Goal: Task Accomplishment & Management: Use online tool/utility

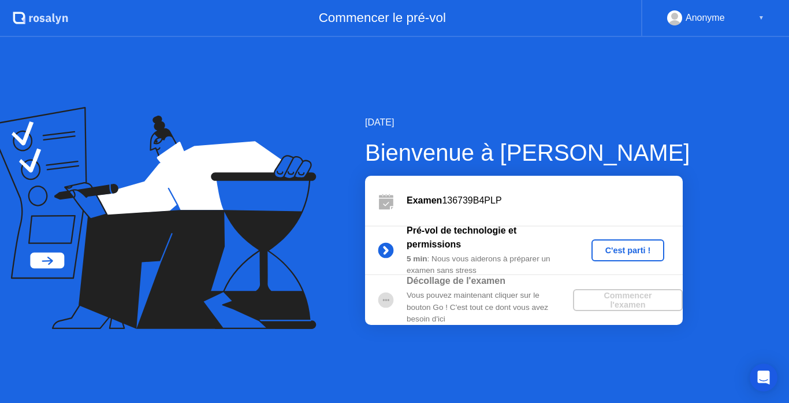
click at [630, 251] on div "C'est parti !" at bounding box center [628, 250] width 64 height 9
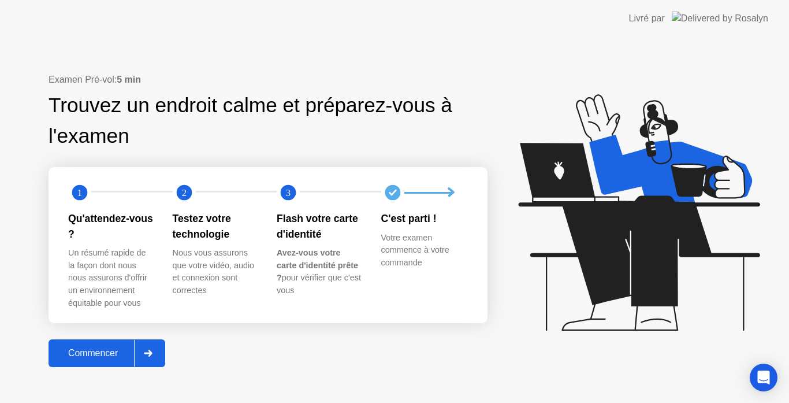
click at [105, 348] on div "Commencer" at bounding box center [93, 353] width 82 height 10
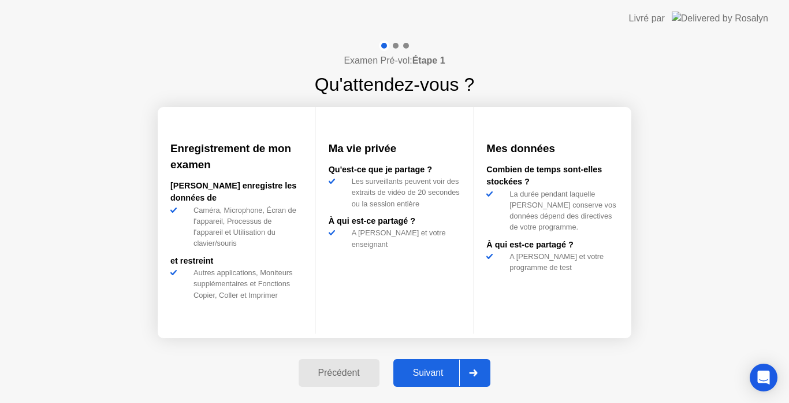
click at [426, 378] on div "Suivant" at bounding box center [428, 373] width 63 height 10
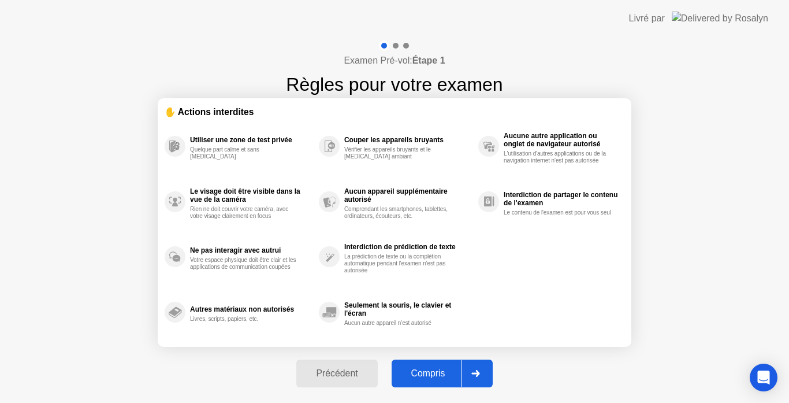
click at [427, 370] on div "Compris" at bounding box center [428, 373] width 66 height 10
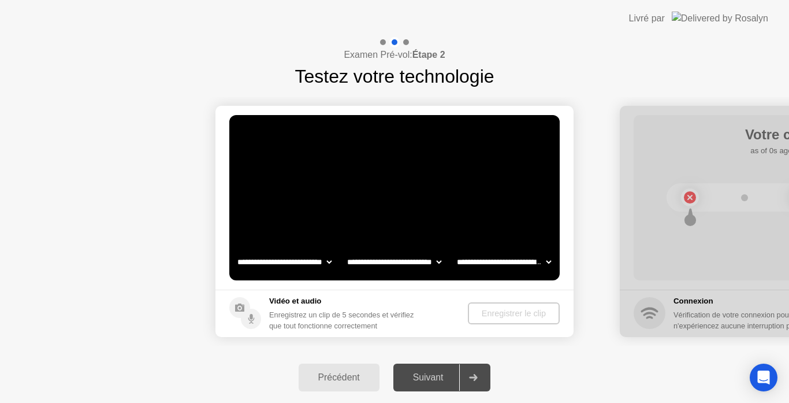
select select "**********"
select select "*******"
click at [499, 313] on div "Enregistrer le clip" at bounding box center [514, 313] width 83 height 9
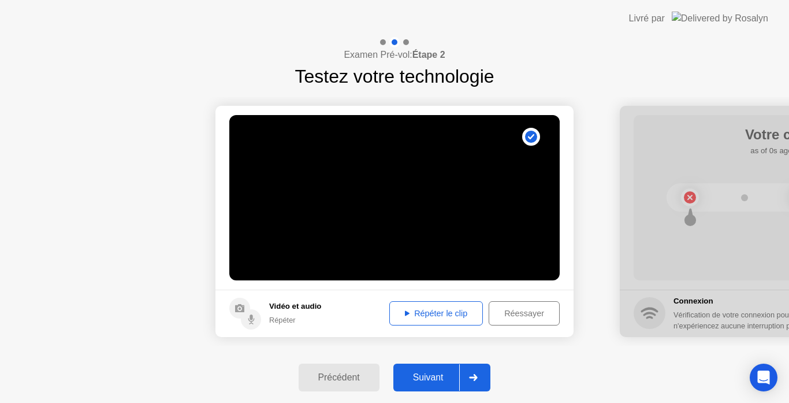
click at [443, 309] on div "Répéter le clip" at bounding box center [437, 313] width 86 height 9
click at [436, 378] on div "Suivant" at bounding box center [428, 377] width 63 height 10
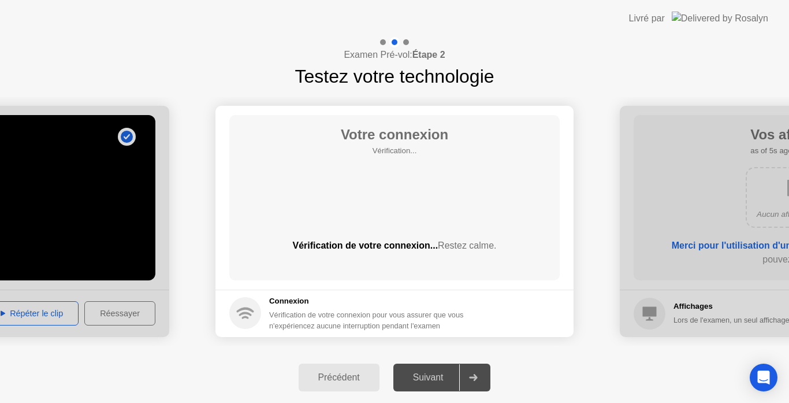
click at [436, 378] on div "Suivant" at bounding box center [428, 377] width 63 height 10
click at [481, 374] on div at bounding box center [473, 377] width 28 height 27
click at [478, 374] on icon at bounding box center [473, 377] width 9 height 7
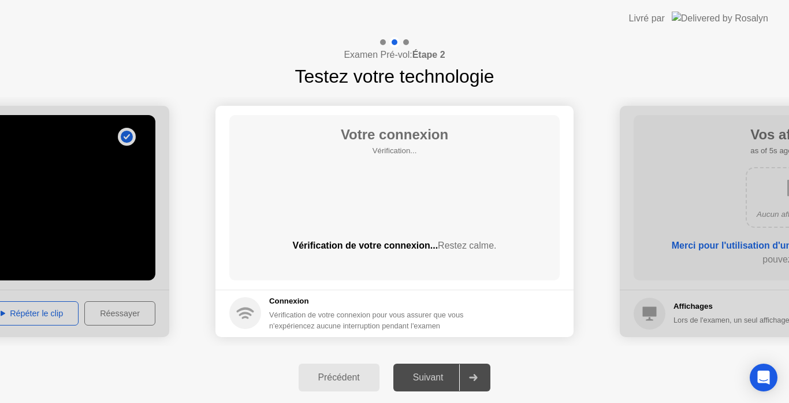
click at [478, 374] on icon at bounding box center [473, 377] width 9 height 7
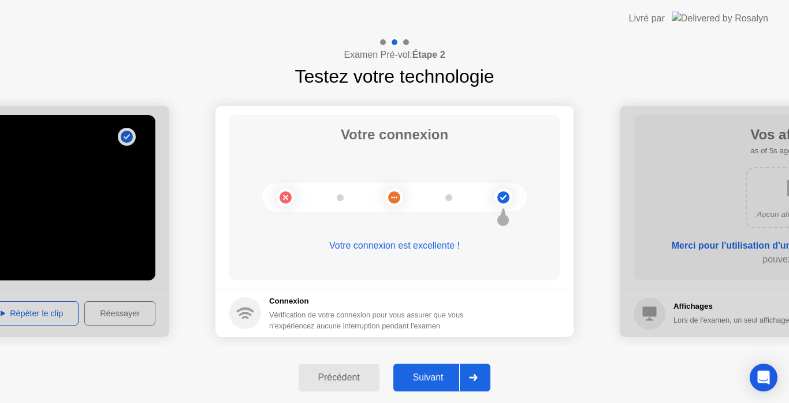
click at [430, 376] on div "Suivant" at bounding box center [428, 377] width 63 height 10
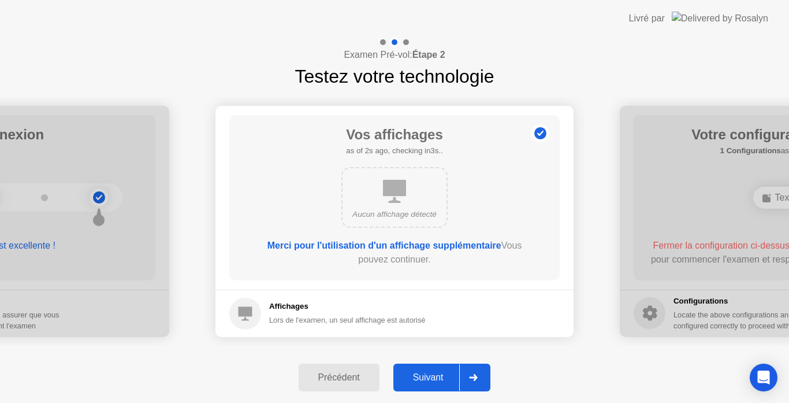
click at [430, 376] on div "Suivant" at bounding box center [428, 377] width 63 height 10
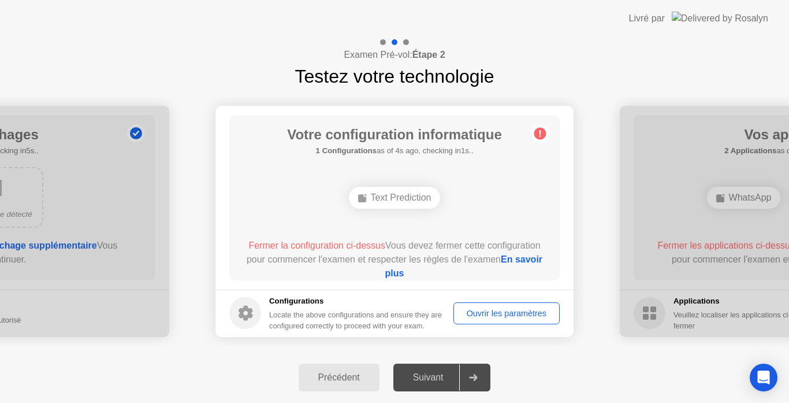
click at [430, 376] on div "Suivant" at bounding box center [428, 377] width 63 height 10
click at [428, 376] on div "Suivant" at bounding box center [428, 377] width 63 height 10
click at [433, 381] on div "Suivant" at bounding box center [428, 377] width 63 height 10
click at [400, 199] on div "Text Prediction" at bounding box center [395, 198] width 92 height 22
click at [398, 196] on div "Text Prediction" at bounding box center [395, 198] width 92 height 22
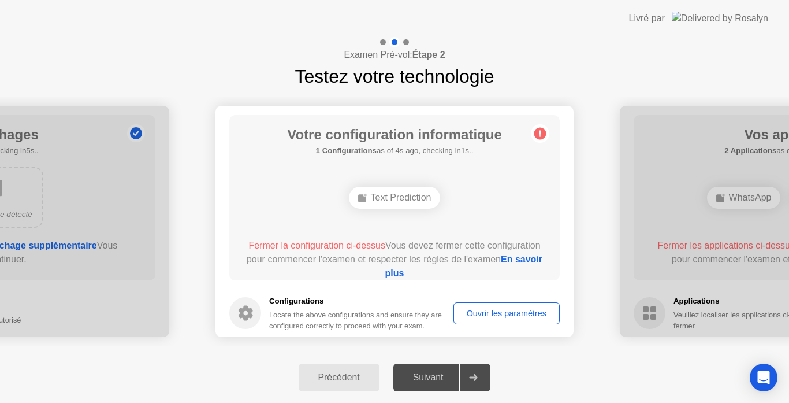
click at [398, 196] on div "Text Prediction" at bounding box center [395, 198] width 92 height 22
click at [398, 199] on div "Text Prediction" at bounding box center [395, 198] width 92 height 22
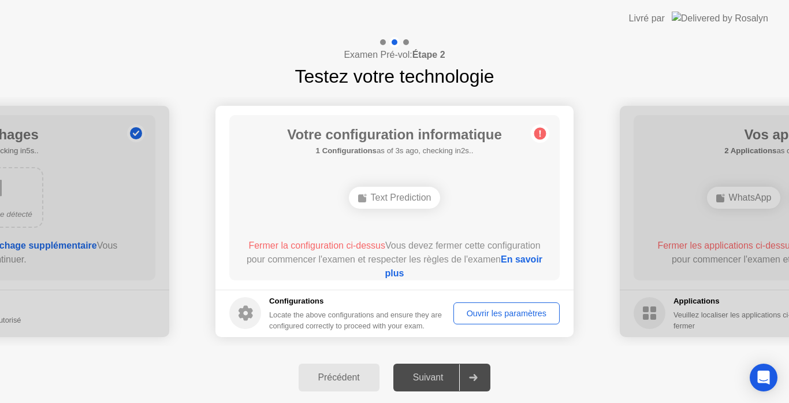
click at [478, 378] on icon at bounding box center [474, 377] width 8 height 7
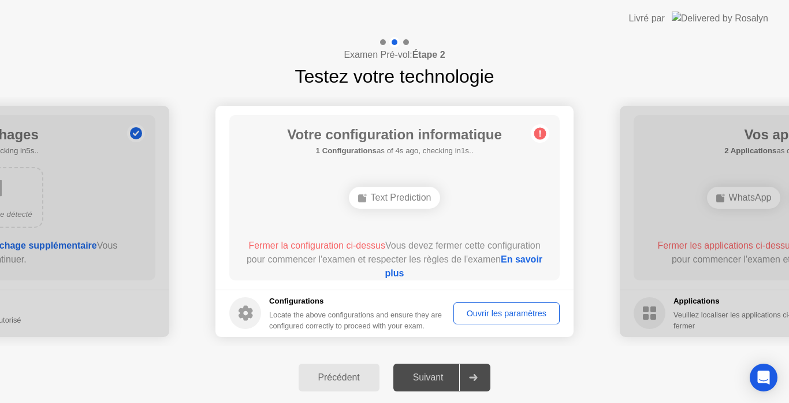
click at [478, 378] on icon at bounding box center [474, 377] width 8 height 7
click at [448, 373] on div "Suivant" at bounding box center [428, 377] width 63 height 10
click at [496, 318] on div "Ouvrir les paramètres" at bounding box center [507, 313] width 98 height 9
click at [483, 378] on div at bounding box center [473, 377] width 28 height 27
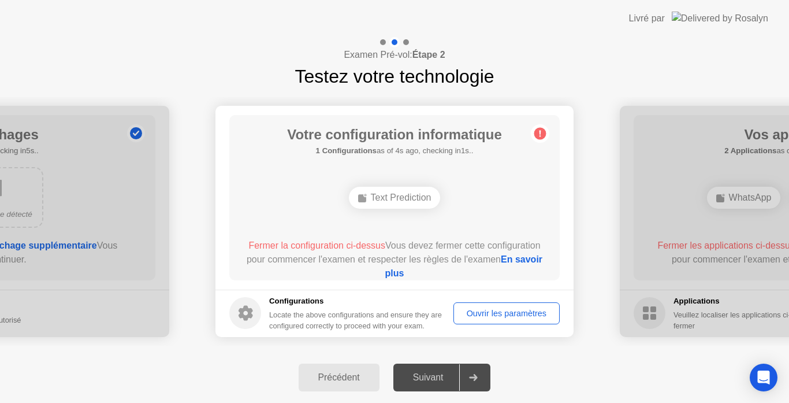
click at [483, 378] on div at bounding box center [473, 377] width 28 height 27
drag, startPoint x: 483, startPoint y: 378, endPoint x: 560, endPoint y: 293, distance: 114.6
click at [560, 293] on div "**********" at bounding box center [394, 220] width 789 height 366
click at [655, 149] on div at bounding box center [799, 221] width 358 height 231
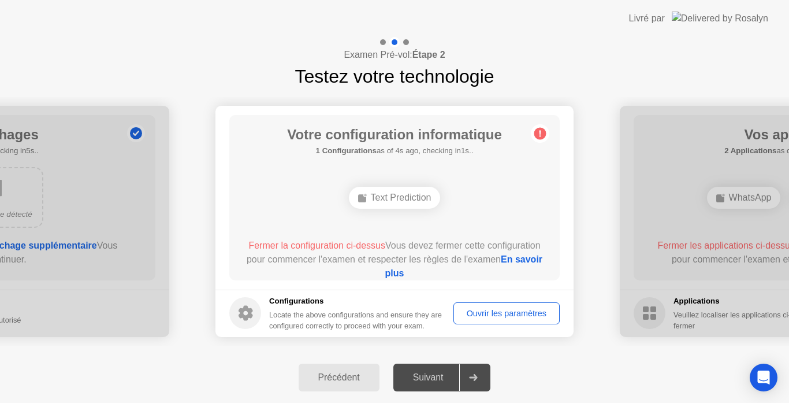
click at [655, 149] on div at bounding box center [799, 221] width 358 height 231
click at [407, 41] on div at bounding box center [406, 42] width 6 height 6
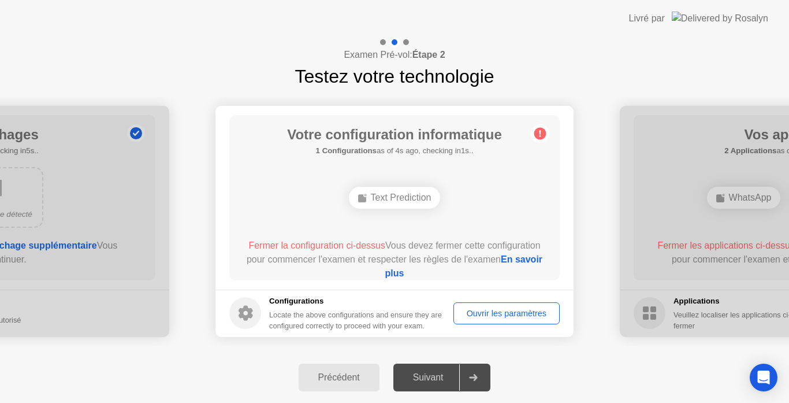
click at [433, 382] on div "Suivant" at bounding box center [428, 377] width 63 height 10
click at [474, 377] on icon at bounding box center [474, 377] width 8 height 7
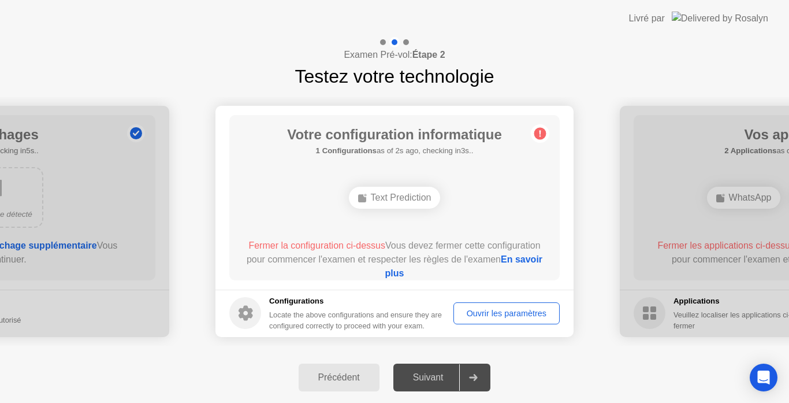
click at [474, 377] on icon at bounding box center [474, 377] width 8 height 7
click at [756, 380] on icon "Open Intercom Messenger" at bounding box center [763, 377] width 15 height 15
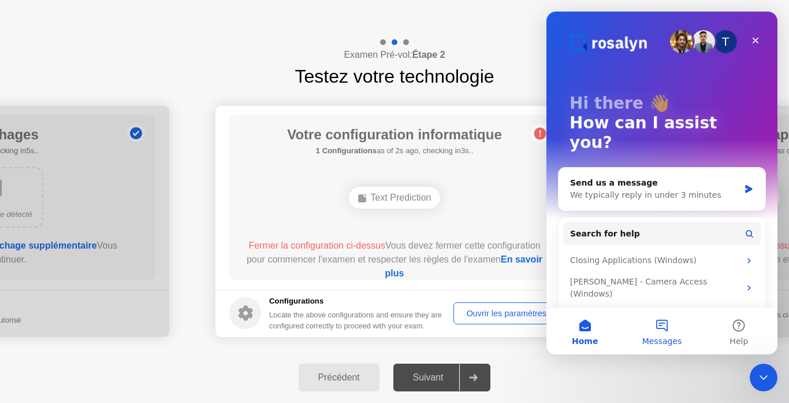
click at [662, 324] on button "Messages" at bounding box center [662, 331] width 77 height 46
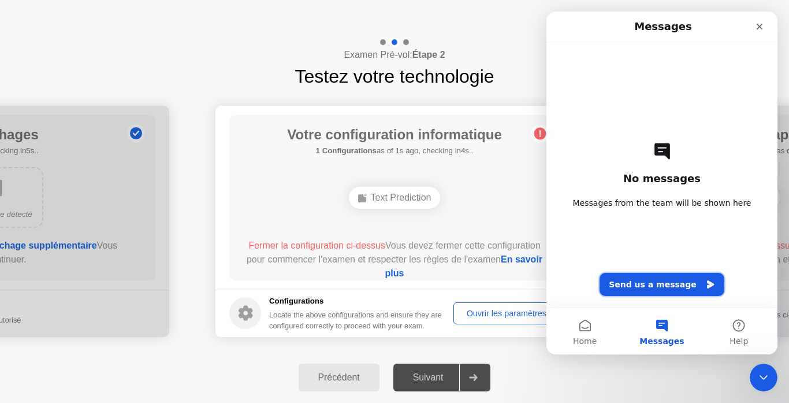
click at [658, 281] on button "Send us a message" at bounding box center [662, 284] width 125 height 23
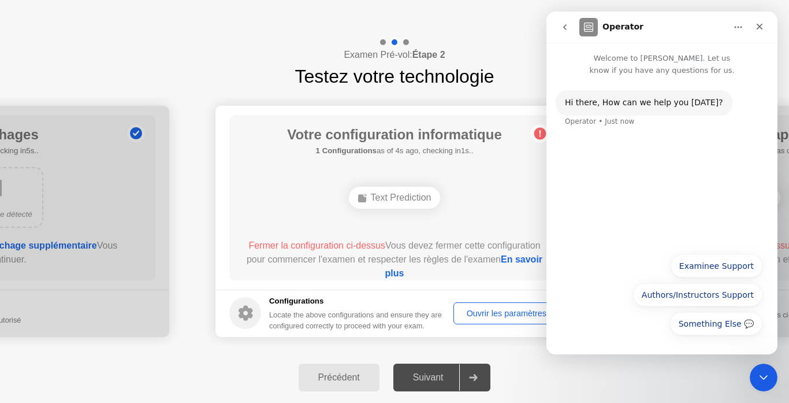
click at [567, 32] on button "go back" at bounding box center [565, 27] width 22 height 22
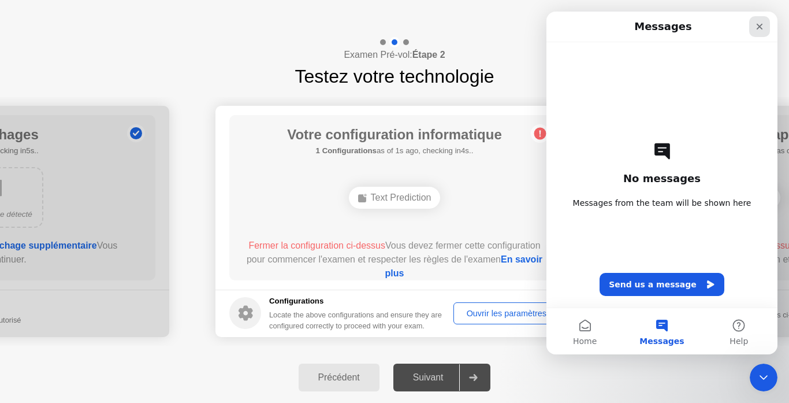
click at [755, 25] on div "Close" at bounding box center [759, 26] width 21 height 21
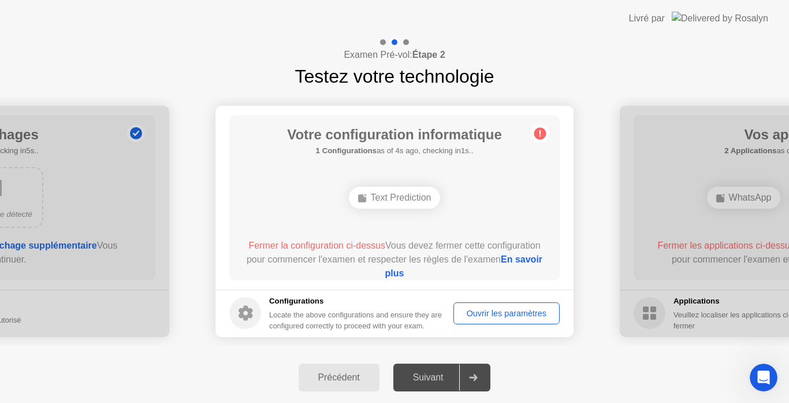
click at [476, 369] on div at bounding box center [473, 377] width 28 height 27
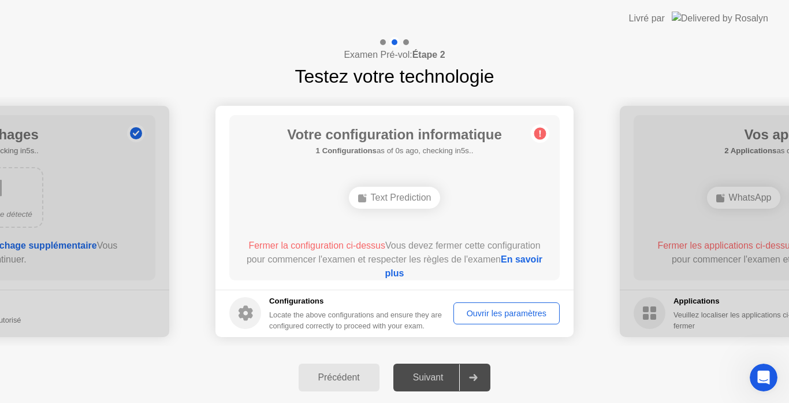
click at [476, 369] on div at bounding box center [473, 377] width 28 height 27
click at [470, 373] on div at bounding box center [473, 377] width 28 height 27
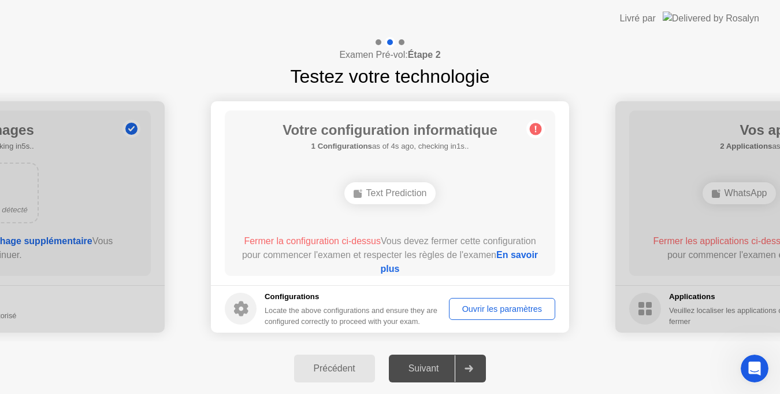
click at [430, 368] on div "Suivant" at bounding box center [423, 368] width 63 height 10
click at [386, 192] on div "Text Prediction" at bounding box center [390, 193] width 92 height 22
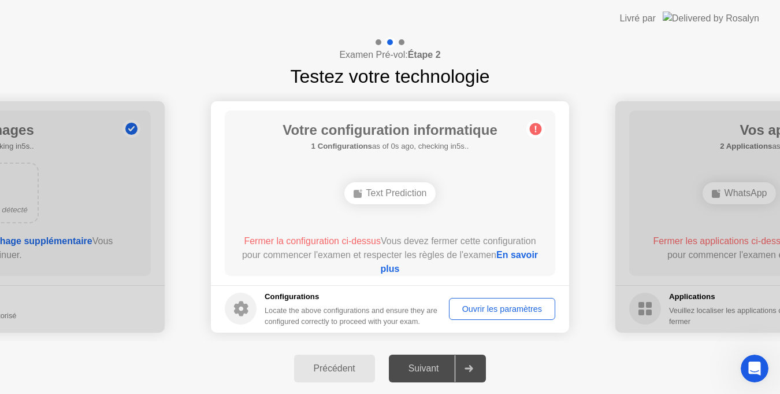
click at [386, 192] on div "Text Prediction" at bounding box center [390, 193] width 92 height 22
click at [495, 312] on div "Ouvrir les paramètres" at bounding box center [502, 308] width 98 height 9
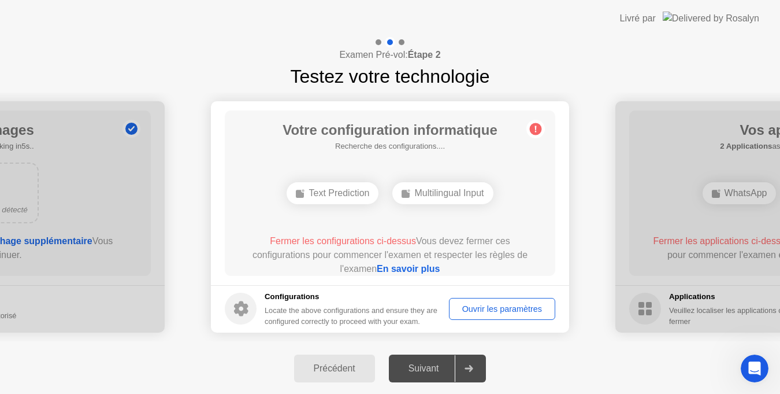
click at [359, 373] on div "Précédent" at bounding box center [335, 368] width 74 height 10
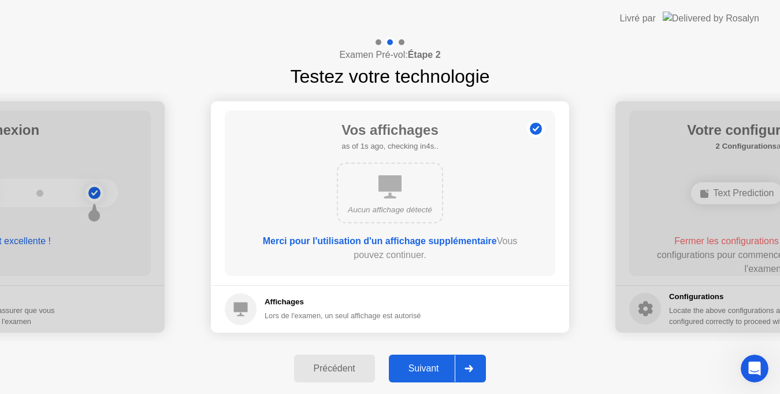
click at [392, 256] on div "Merci pour l'utilisation d'un affichage supplémentaire Vous pouvez continuer." at bounding box center [390, 248] width 265 height 28
drag, startPoint x: 392, startPoint y: 256, endPoint x: 394, endPoint y: 237, distance: 18.6
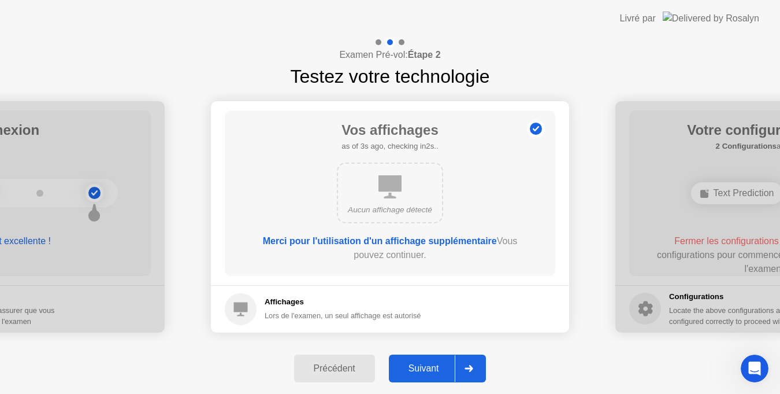
click at [394, 237] on div "Merci pour l'utilisation d'un affichage supplémentaire Vous pouvez continuer." at bounding box center [390, 248] width 265 height 28
click at [394, 237] on b "Merci pour l'utilisation d'un affichage supplémentaire" at bounding box center [380, 241] width 234 height 10
click at [425, 373] on div "Suivant" at bounding box center [423, 368] width 63 height 10
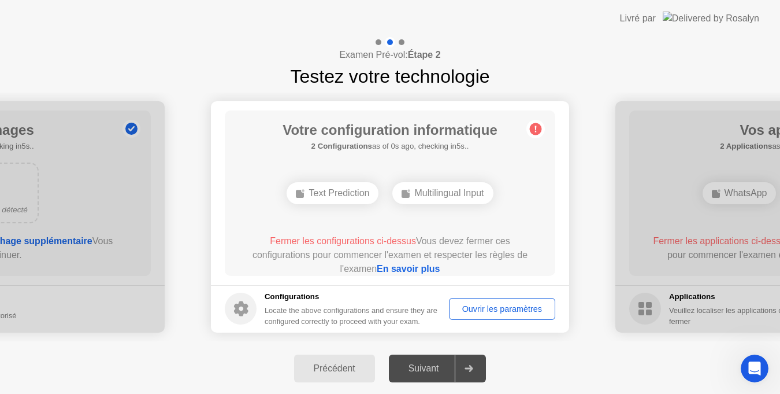
click at [425, 373] on div "Suivant" at bounding box center [423, 368] width 63 height 10
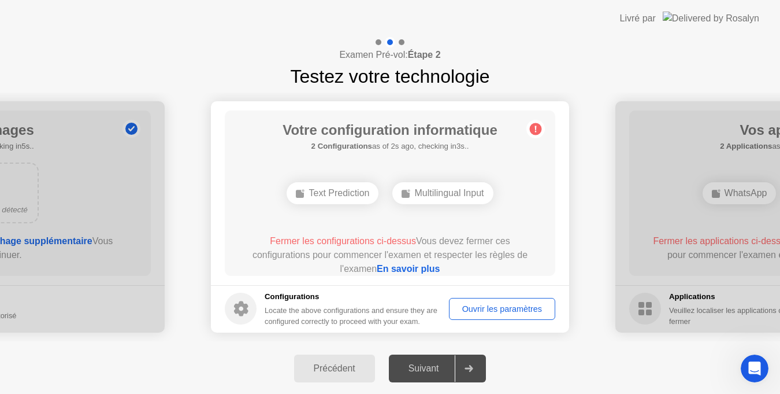
click at [425, 373] on div "Suivant" at bounding box center [423, 368] width 63 height 10
click at [425, 366] on div "Suivant" at bounding box center [423, 368] width 63 height 10
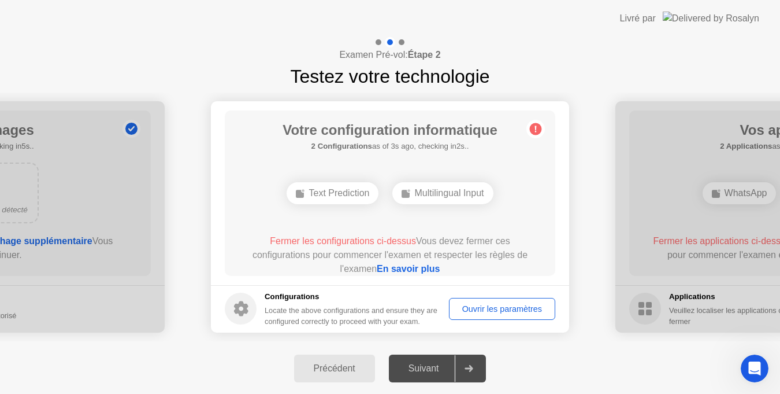
click at [425, 366] on div "Suivant" at bounding box center [423, 368] width 63 height 10
drag, startPoint x: 425, startPoint y: 369, endPoint x: 484, endPoint y: 369, distance: 58.9
click at [437, 373] on div "Suivant" at bounding box center [423, 368] width 63 height 10
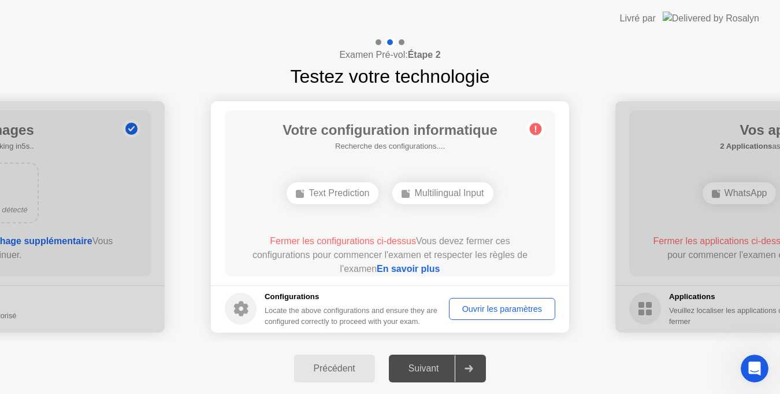
click at [437, 373] on div "Suivant" at bounding box center [423, 368] width 63 height 10
click at [353, 194] on div "Text Prediction" at bounding box center [333, 193] width 92 height 22
click at [414, 268] on link "En savoir plus" at bounding box center [408, 268] width 63 height 10
click at [534, 131] on circle at bounding box center [536, 129] width 12 height 12
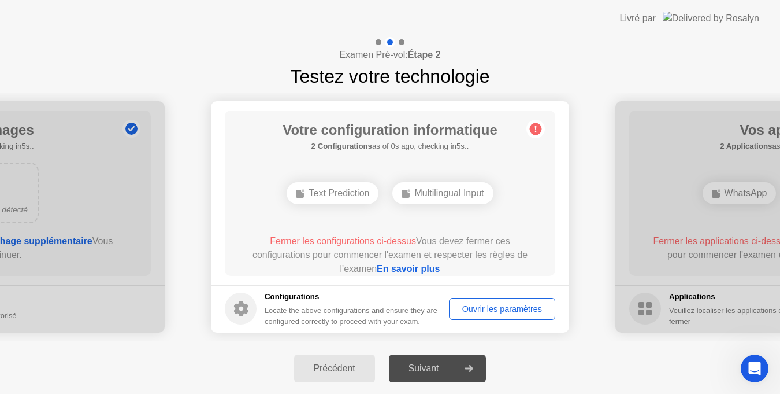
click at [355, 244] on span "Fermer les configurations ci-dessus" at bounding box center [343, 241] width 146 height 10
click at [354, 242] on span "Fermer les configurations ci-dessus" at bounding box center [343, 241] width 146 height 10
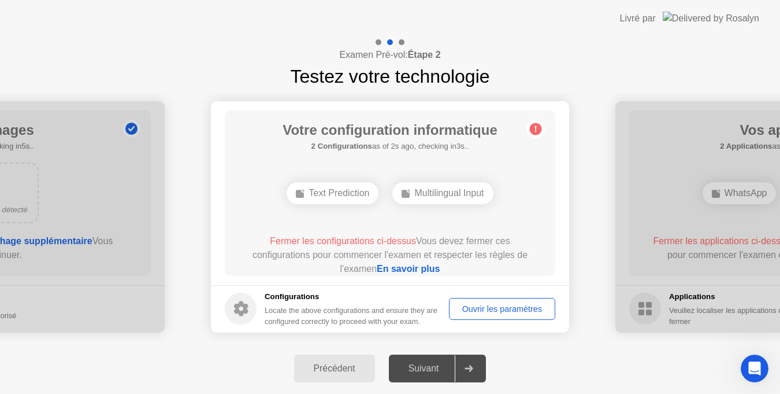
click at [354, 242] on span "Fermer les configurations ci-dessus" at bounding box center [343, 241] width 146 height 10
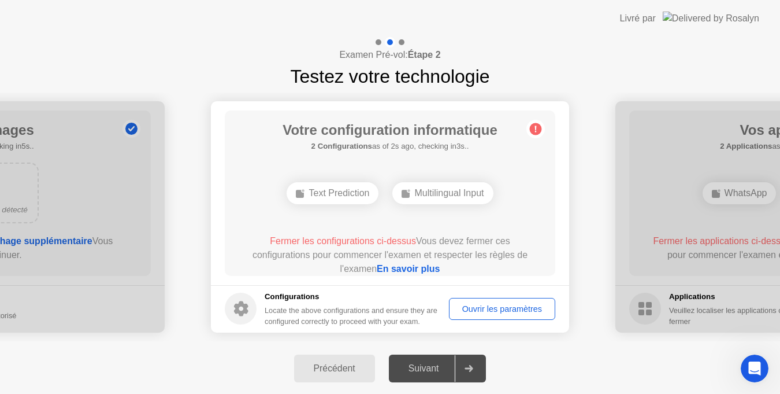
click at [354, 242] on span "Fermer les configurations ci-dessus" at bounding box center [343, 241] width 146 height 10
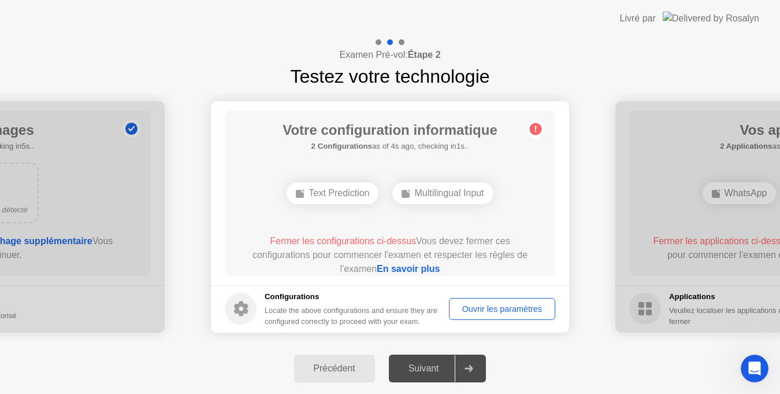
click at [354, 242] on span "Fermer les configurations ci-dessus" at bounding box center [343, 241] width 146 height 10
click at [466, 304] on div "Ouvrir les paramètres" at bounding box center [502, 308] width 98 height 9
click at [481, 304] on div "Ouvrir les paramètres" at bounding box center [502, 308] width 98 height 9
click at [508, 304] on div "Ouvrir les paramètres" at bounding box center [502, 308] width 98 height 9
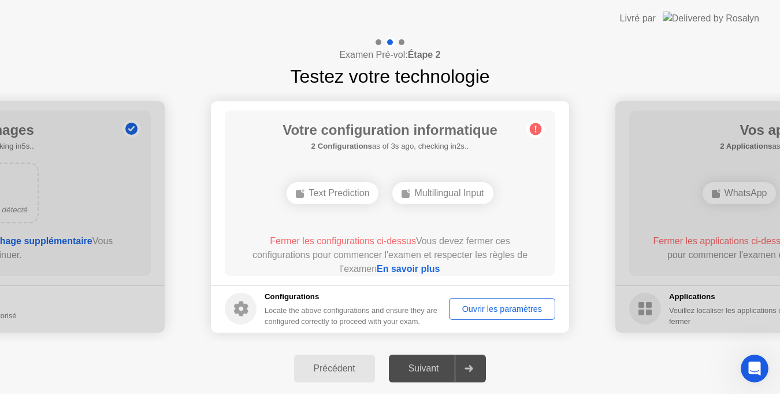
click at [508, 304] on div "Ouvrir les paramètres" at bounding box center [502, 308] width 98 height 9
click at [502, 309] on div "Ouvrir les paramètres" at bounding box center [502, 308] width 98 height 9
click at [329, 369] on div "Précédent" at bounding box center [335, 368] width 74 height 10
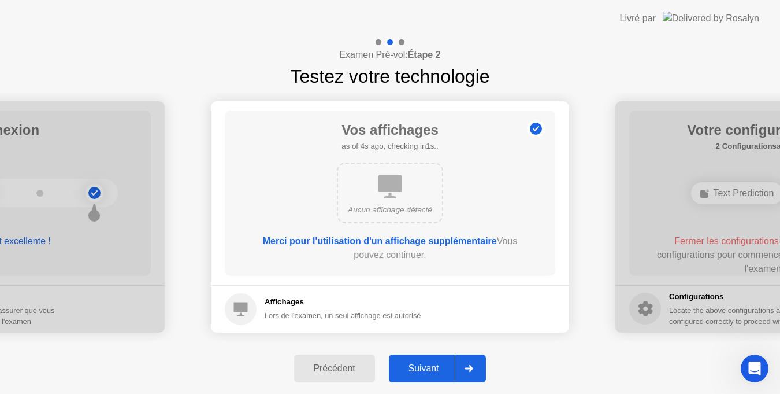
click at [420, 363] on div "Suivant" at bounding box center [423, 368] width 63 height 10
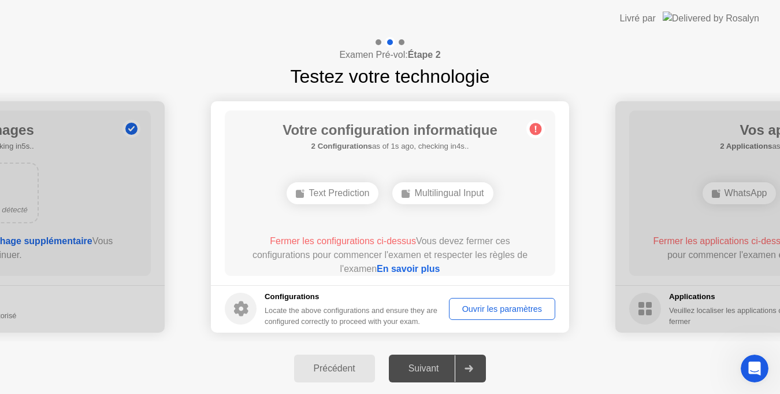
click at [416, 369] on div "Suivant" at bounding box center [423, 368] width 63 height 10
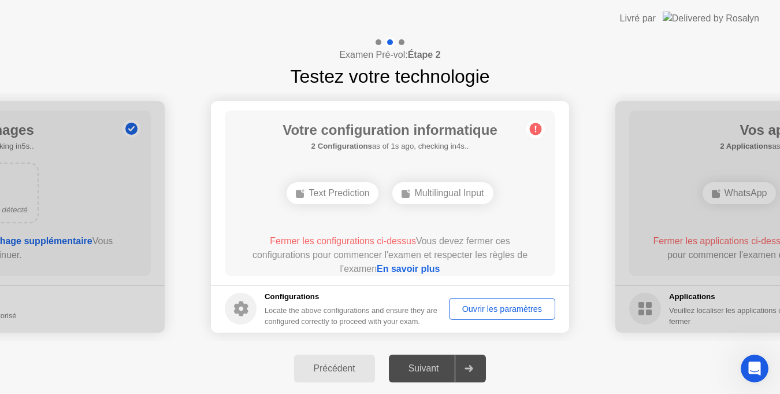
click at [416, 369] on div "Suivant" at bounding box center [423, 368] width 63 height 10
click at [357, 373] on div "Précédent" at bounding box center [335, 368] width 74 height 10
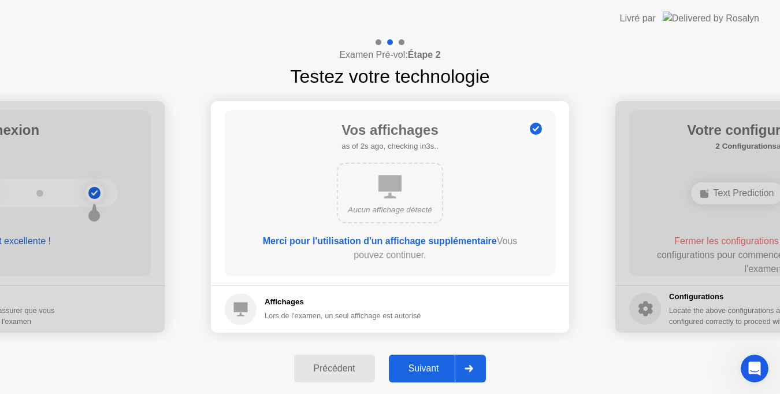
click at [413, 364] on div "Suivant" at bounding box center [423, 368] width 63 height 10
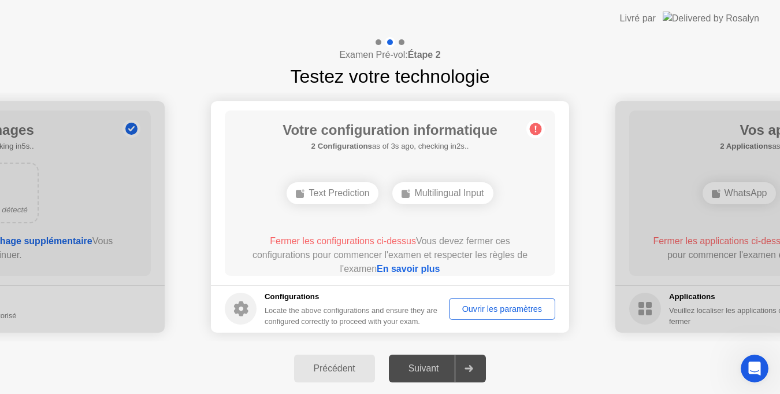
click at [385, 76] on h1 "Testez votre technologie" at bounding box center [389, 76] width 199 height 28
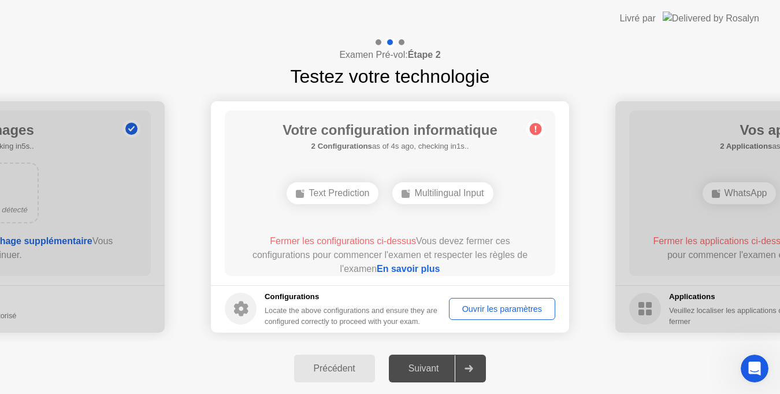
click at [385, 76] on h1 "Testez votre technologie" at bounding box center [389, 76] width 199 height 28
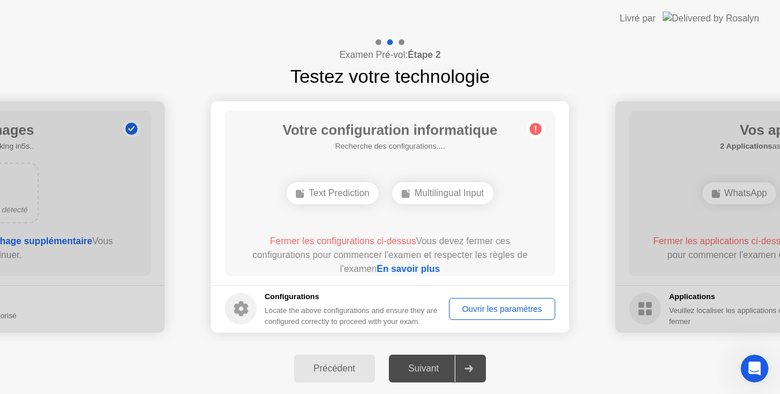
click at [385, 76] on h1 "Testez votre technologie" at bounding box center [389, 76] width 199 height 28
click at [332, 196] on div "Text Prediction" at bounding box center [333, 193] width 92 height 22
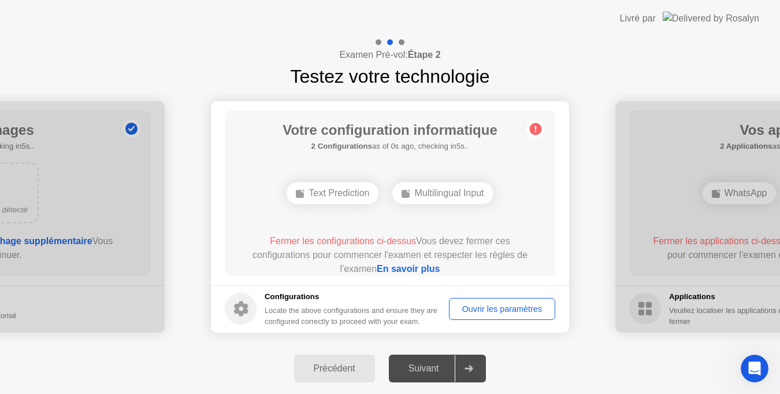
click at [332, 196] on div "Text Prediction" at bounding box center [333, 193] width 92 height 22
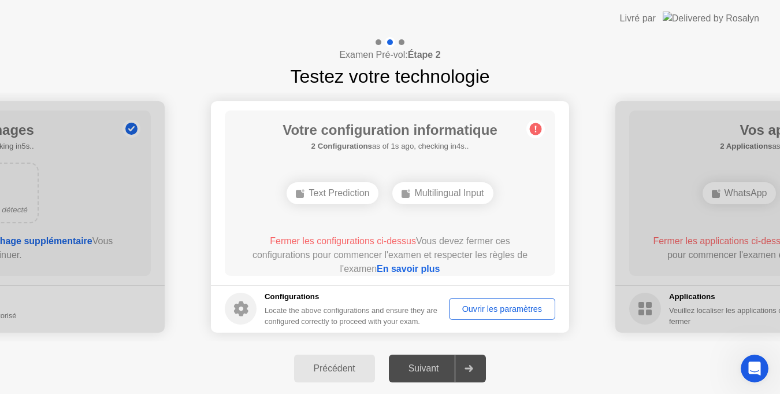
click at [332, 196] on div "Text Prediction" at bounding box center [333, 193] width 92 height 22
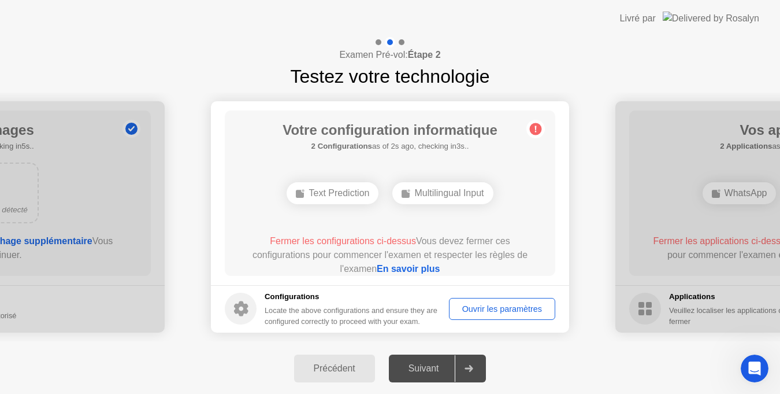
click at [332, 196] on div "Text Prediction" at bounding box center [333, 193] width 92 height 22
click at [326, 196] on div "Text Prediction" at bounding box center [333, 193] width 92 height 22
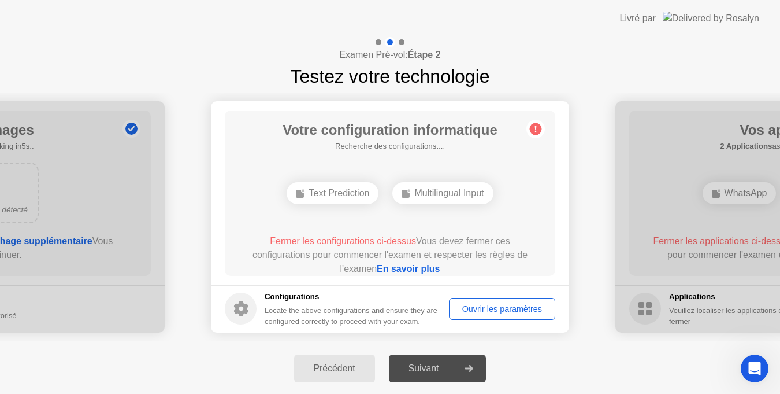
click at [326, 196] on div "Text Prediction" at bounding box center [333, 193] width 92 height 22
click at [407, 266] on link "En savoir plus" at bounding box center [408, 268] width 63 height 10
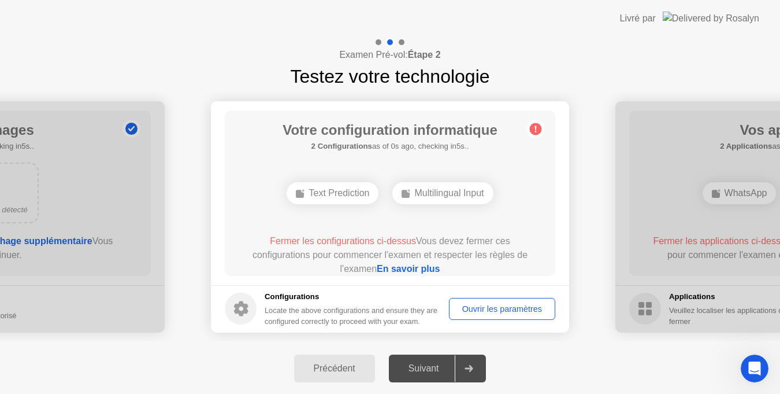
click at [509, 307] on div "Ouvrir les paramètres" at bounding box center [502, 308] width 98 height 9
click at [350, 369] on div "Précédent" at bounding box center [335, 368] width 74 height 10
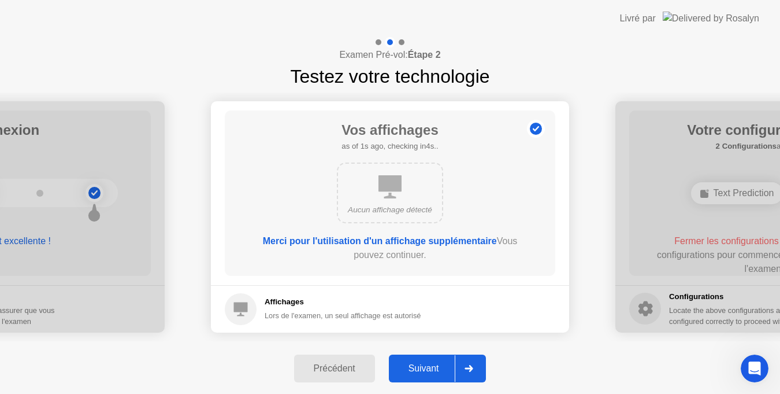
click at [350, 369] on div "Précédent" at bounding box center [335, 368] width 74 height 10
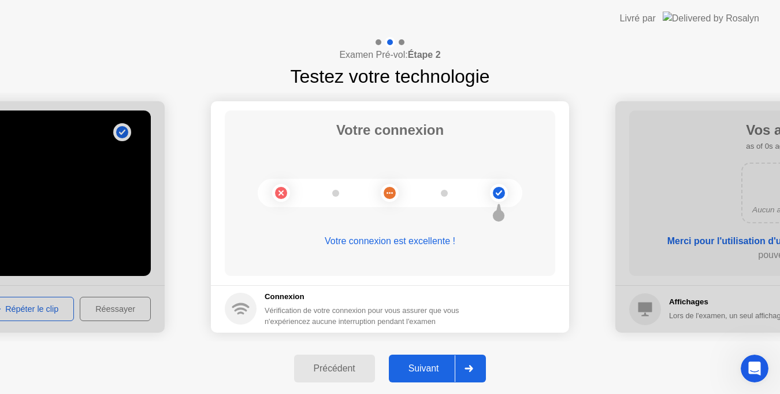
click at [350, 369] on div "Précédent" at bounding box center [335, 368] width 74 height 10
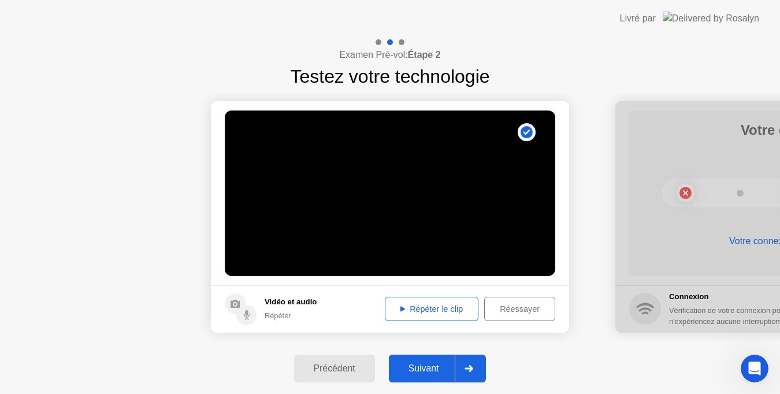
click at [350, 369] on div "Précédent" at bounding box center [335, 368] width 74 height 10
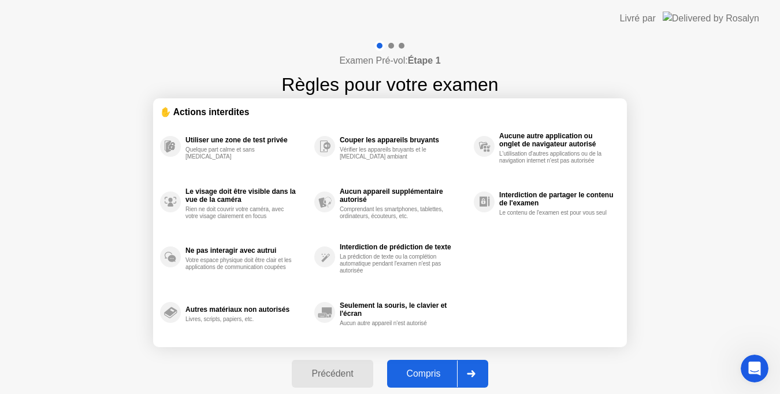
click at [430, 373] on div "Compris" at bounding box center [424, 373] width 66 height 10
select select "**********"
select select "*******"
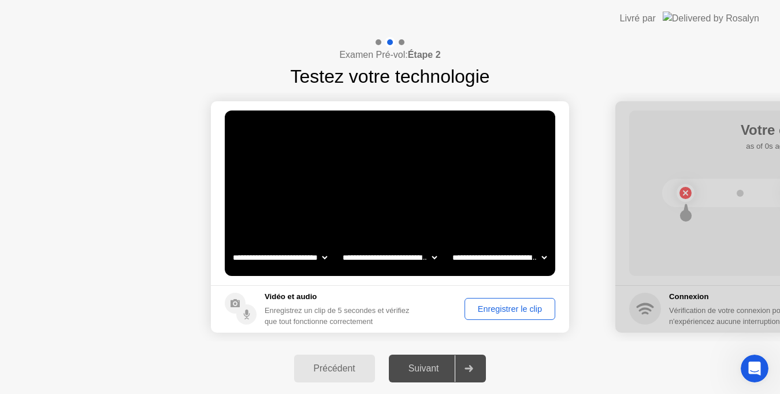
click at [430, 373] on div "Suivant" at bounding box center [423, 368] width 63 height 10
click at [429, 369] on div "Suivant" at bounding box center [423, 368] width 63 height 10
